Goal: Check status: Check status

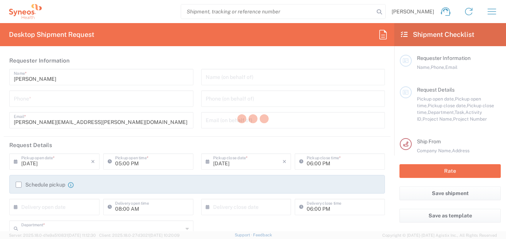
type input "3216"
type input "[GEOGRAPHIC_DATA]"
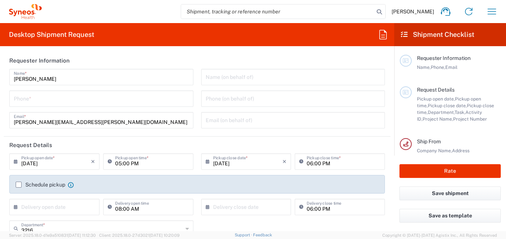
type input "Syneos Health Brasil Ltda"
click at [495, 16] on icon "button" at bounding box center [492, 12] width 12 height 12
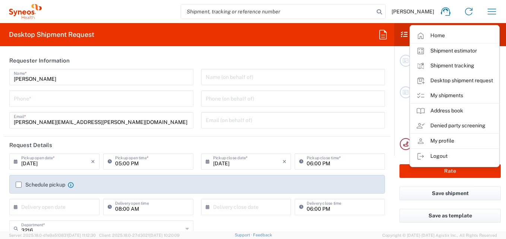
click at [454, 95] on link "My shipments" at bounding box center [454, 95] width 89 height 15
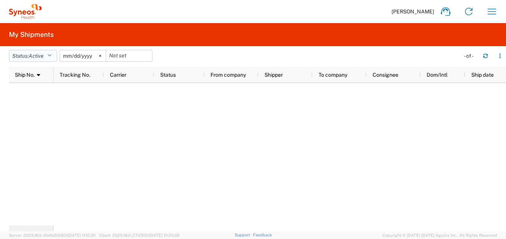
click at [50, 57] on icon "button" at bounding box center [49, 55] width 4 height 5
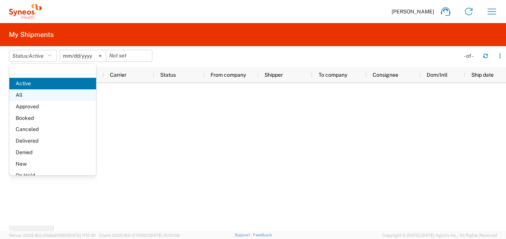
click at [34, 96] on span "All" at bounding box center [52, 95] width 87 height 12
